Goal: Manage account settings

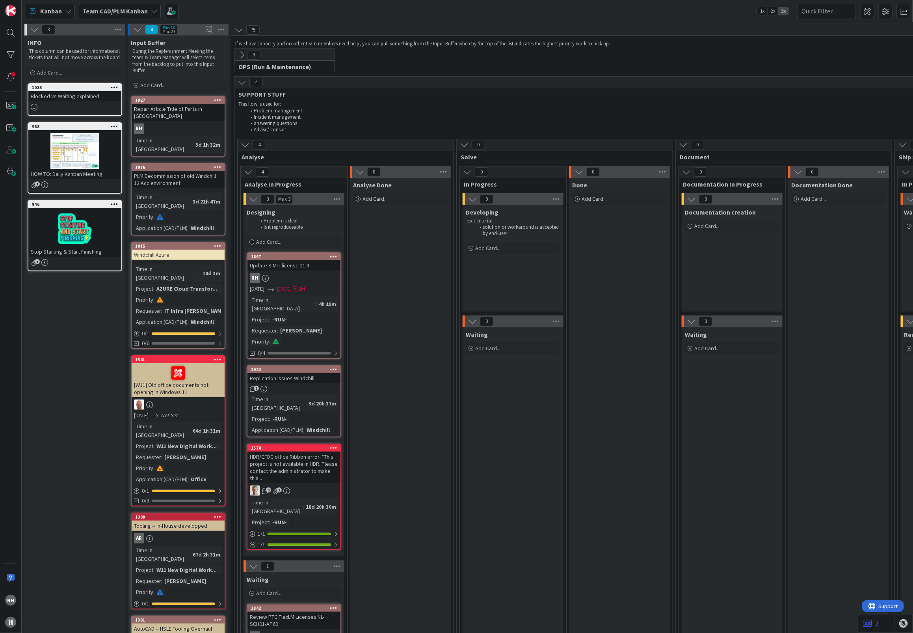
scroll to position [2021, 0]
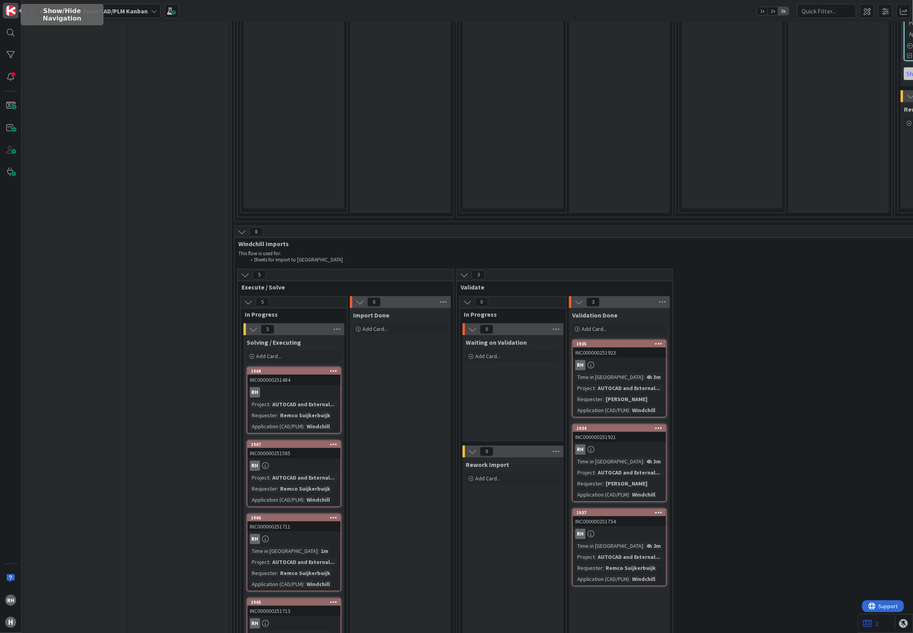
click at [11, 11] on img at bounding box center [10, 10] width 11 height 11
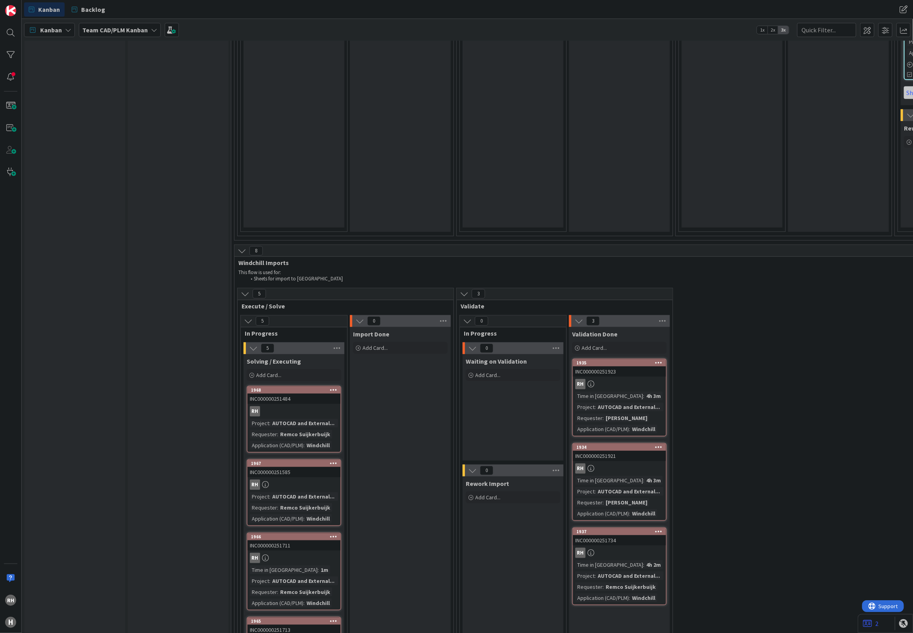
click at [116, 137] on div "INFO This column can be used for informational tickets that will not move acros…" at bounding box center [74, 139] width 101 height 4211
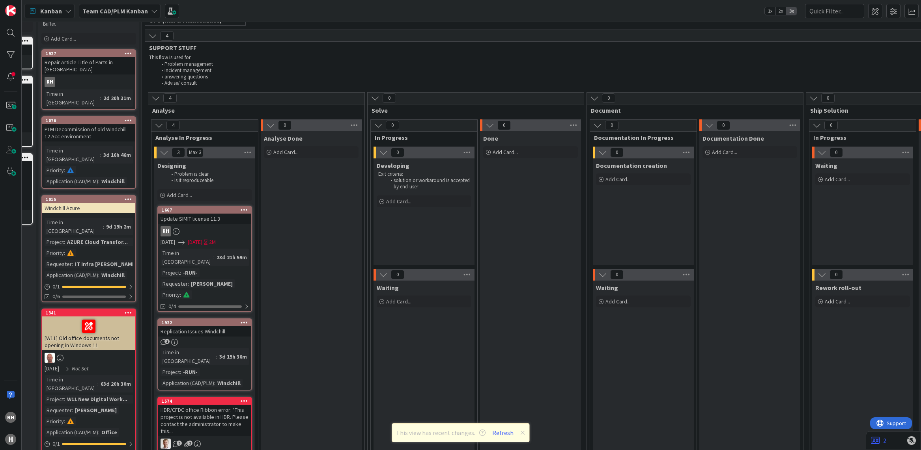
scroll to position [0, 89]
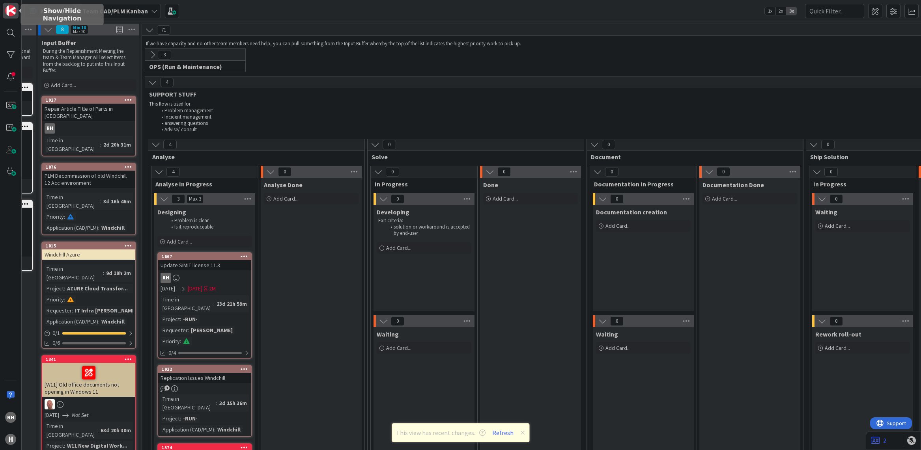
click at [12, 9] on img at bounding box center [10, 10] width 11 height 11
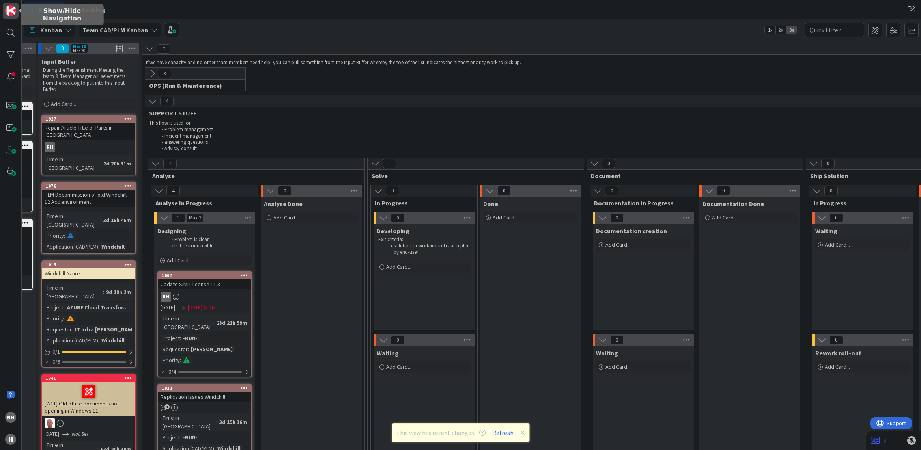
click at [12, 9] on img at bounding box center [10, 10] width 11 height 11
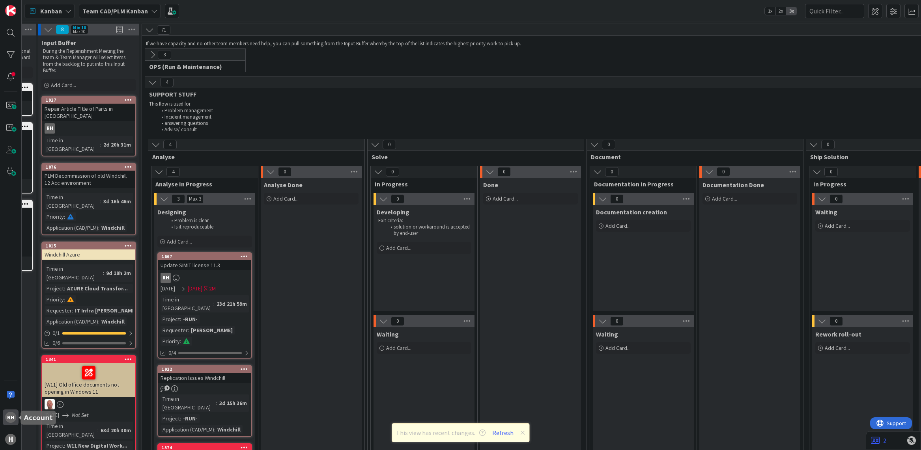
click at [12, 418] on div "RH" at bounding box center [10, 417] width 11 height 11
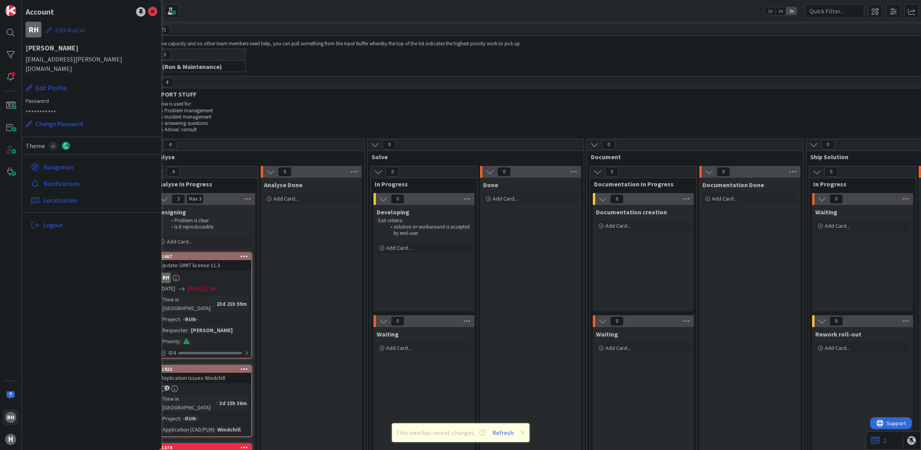
click at [66, 30] on button "Edit Avatar" at bounding box center [65, 30] width 40 height 17
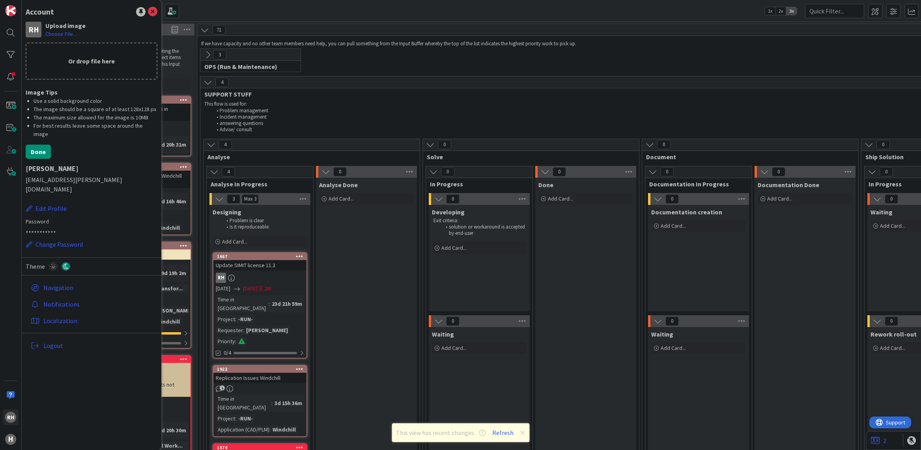
scroll to position [0, 0]
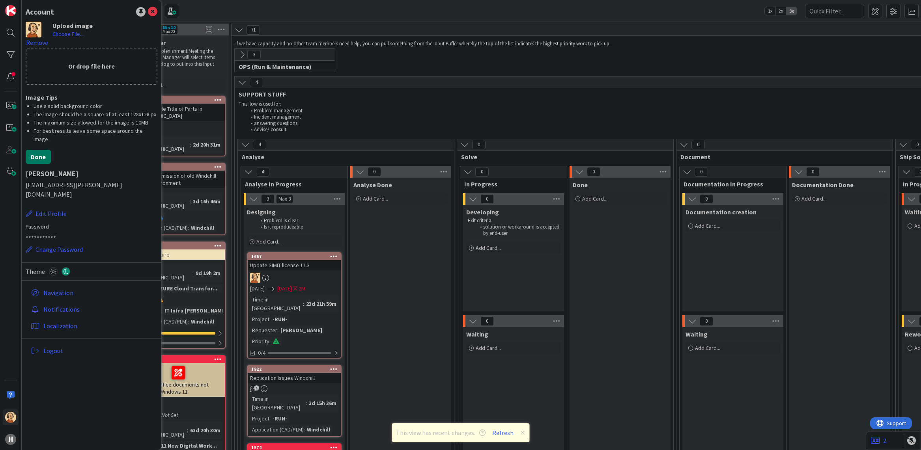
click at [40, 150] on button "Done" at bounding box center [38, 157] width 25 height 14
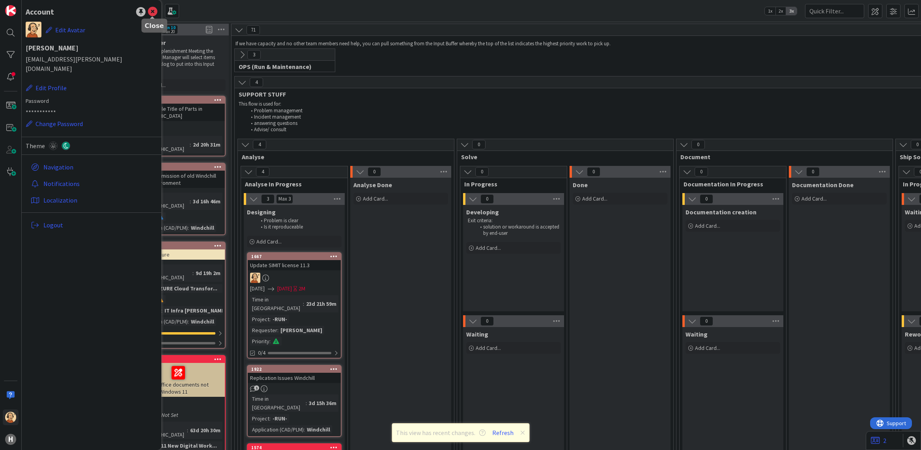
click at [156, 12] on icon at bounding box center [152, 11] width 9 height 9
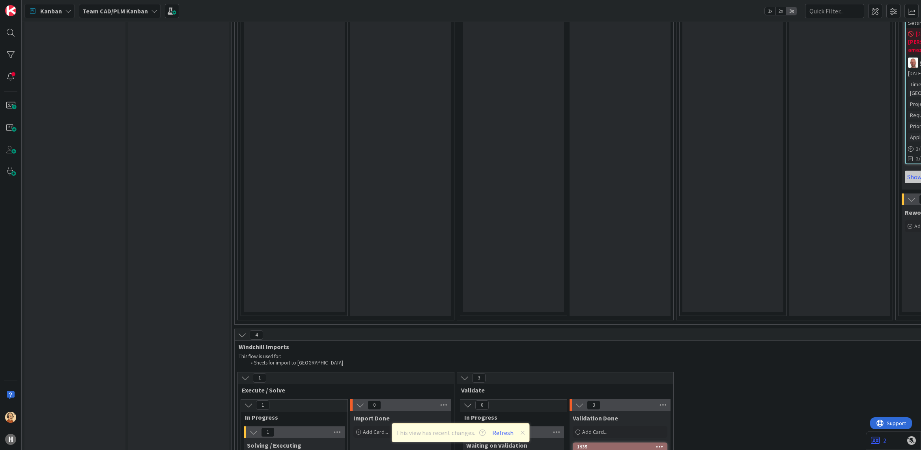
scroll to position [2074, 0]
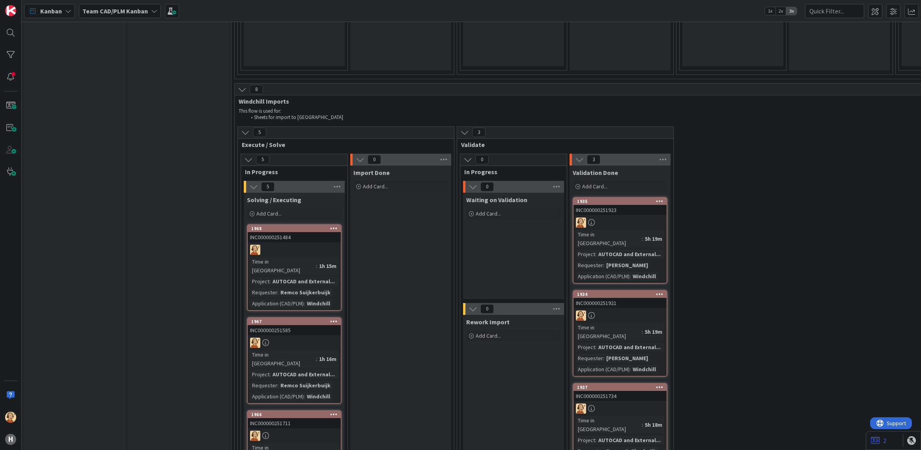
scroll to position [2168, 0]
